Goal: Use online tool/utility: Use online tool/utility

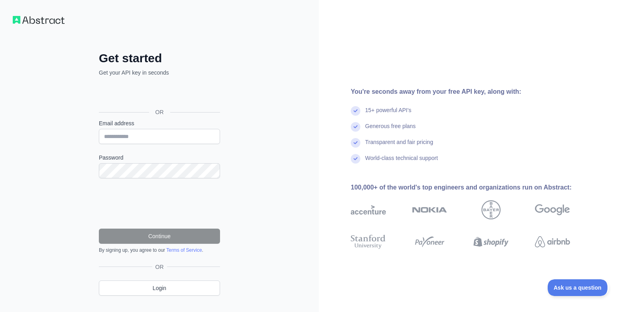
click at [163, 95] on div "Sign in with Google. Opens in new tab" at bounding box center [159, 94] width 120 height 18
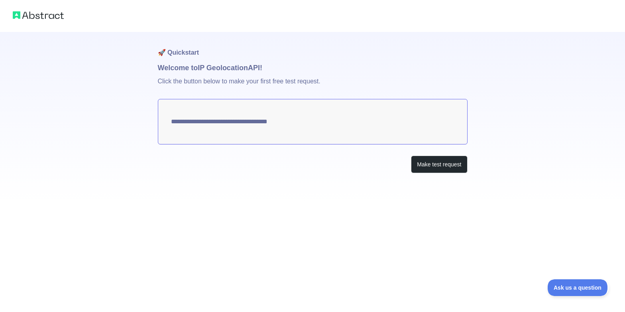
type textarea "**********"
click at [438, 162] on button "Make test request" at bounding box center [439, 164] width 56 height 18
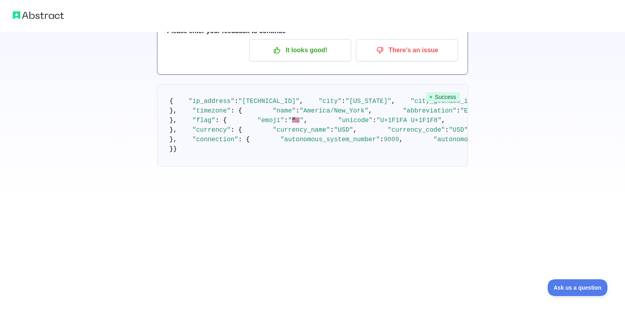
scroll to position [82, 0]
drag, startPoint x: 239, startPoint y: 92, endPoint x: 269, endPoint y: 94, distance: 29.6
click at [269, 98] on span ""[TECHNICAL_ID]"" at bounding box center [268, 101] width 61 height 7
drag, startPoint x: 238, startPoint y: 92, endPoint x: 283, endPoint y: 93, distance: 44.7
click at [283, 98] on span ""[TECHNICAL_ID]"" at bounding box center [268, 101] width 61 height 7
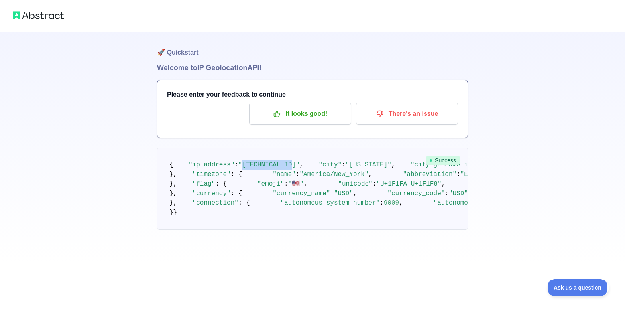
scroll to position [0, 0]
click at [383, 114] on icon "button" at bounding box center [380, 114] width 8 height 8
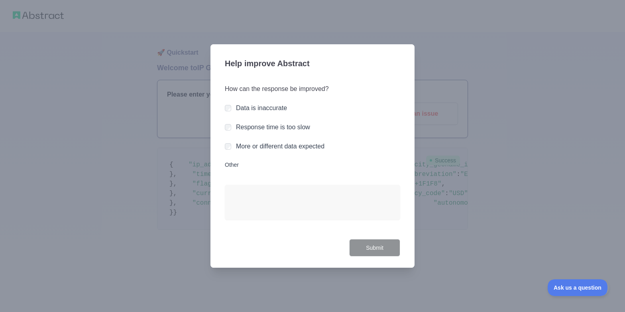
click at [230, 164] on label "Other" at bounding box center [312, 165] width 175 height 8
click at [230, 185] on textarea "Other" at bounding box center [312, 202] width 175 height 35
click at [146, 155] on div at bounding box center [312, 156] width 625 height 312
click at [118, 102] on div at bounding box center [312, 156] width 625 height 312
click at [88, 73] on div at bounding box center [312, 156] width 625 height 312
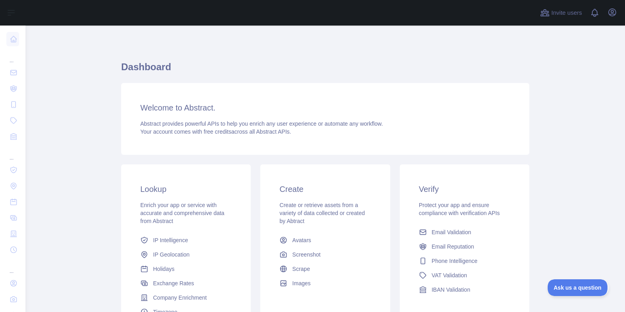
scroll to position [51, 0]
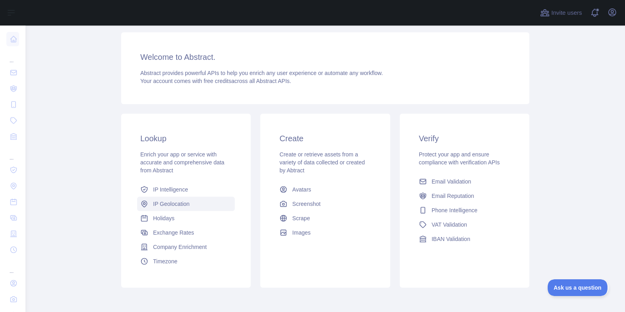
click at [159, 201] on span "IP Geolocation" at bounding box center [171, 204] width 37 height 8
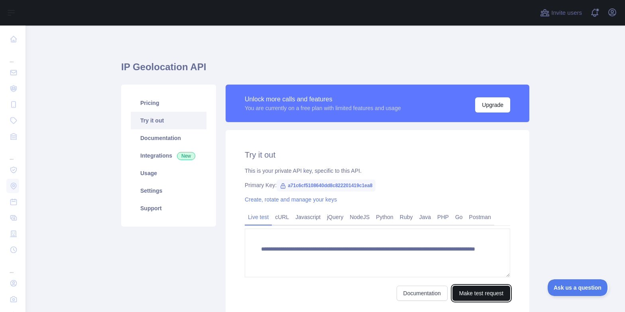
click at [482, 296] on button "Make test request" at bounding box center [481, 292] width 58 height 15
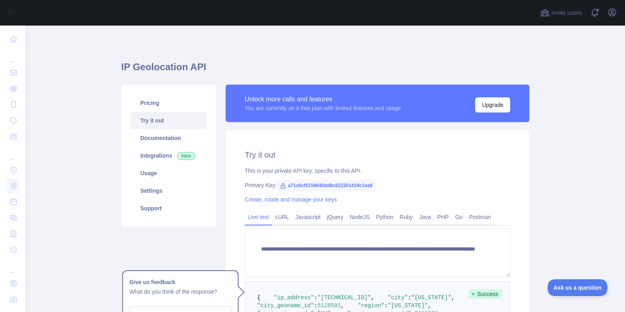
scroll to position [102, 0]
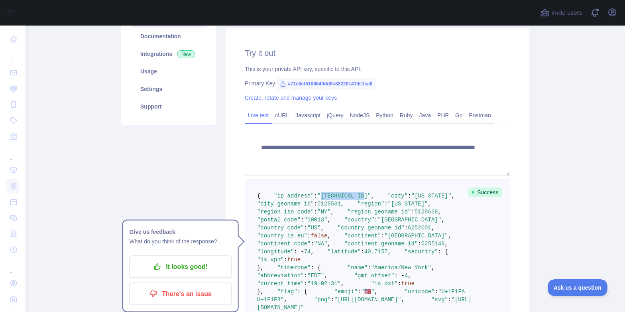
drag, startPoint x: 312, startPoint y: 202, endPoint x: 350, endPoint y: 202, distance: 38.3
click at [350, 199] on span ""[TECHNICAL_ID]"" at bounding box center [343, 196] width 53 height 6
